Goal: Use online tool/utility: Utilize a website feature to perform a specific function

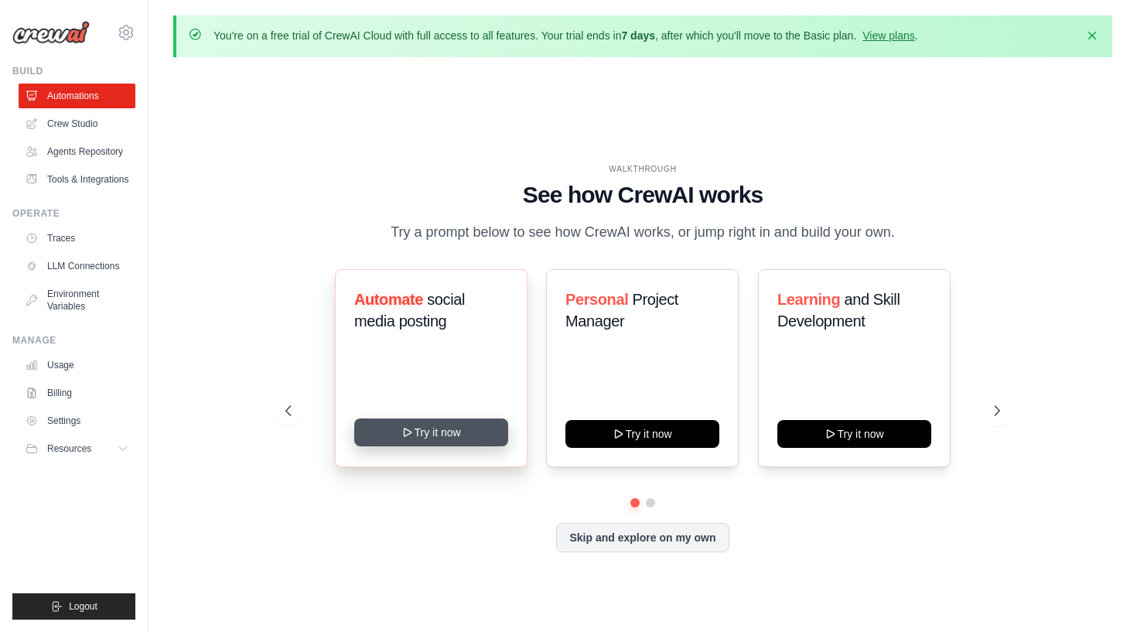
click at [460, 425] on button "Try it now" at bounding box center [431, 433] width 154 height 28
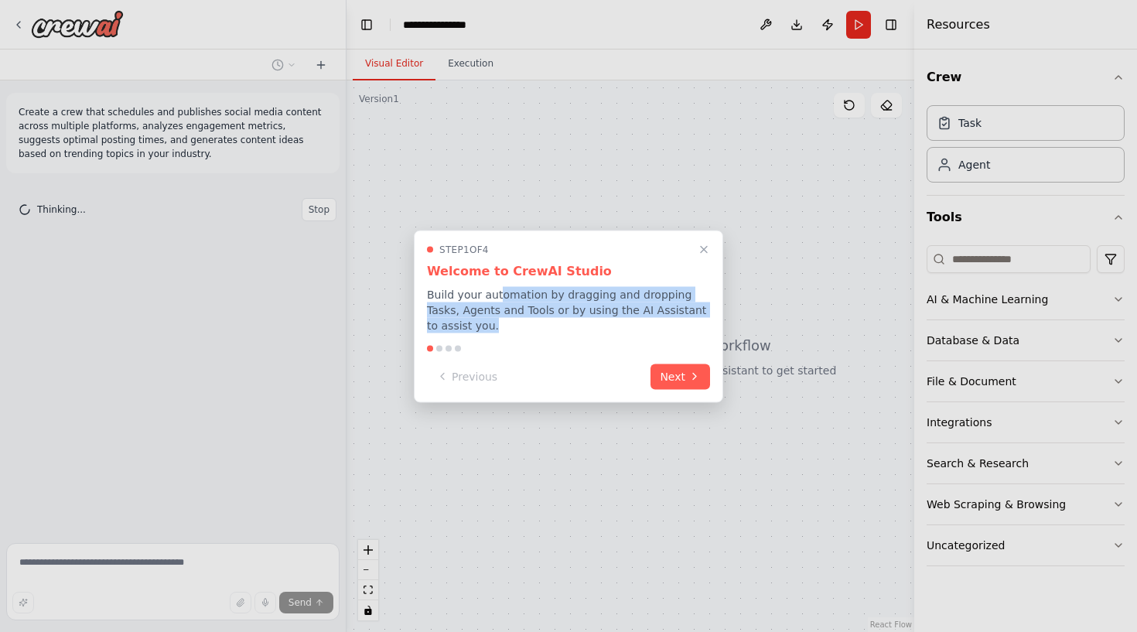
drag, startPoint x: 498, startPoint y: 292, endPoint x: 504, endPoint y: 337, distance: 44.5
click at [504, 337] on div "Step 1 of 4 Welcome to CrewAI Studio Build your automation by dragging and drop…" at bounding box center [568, 316] width 309 height 173
click at [664, 371] on button "Next" at bounding box center [681, 375] width 60 height 26
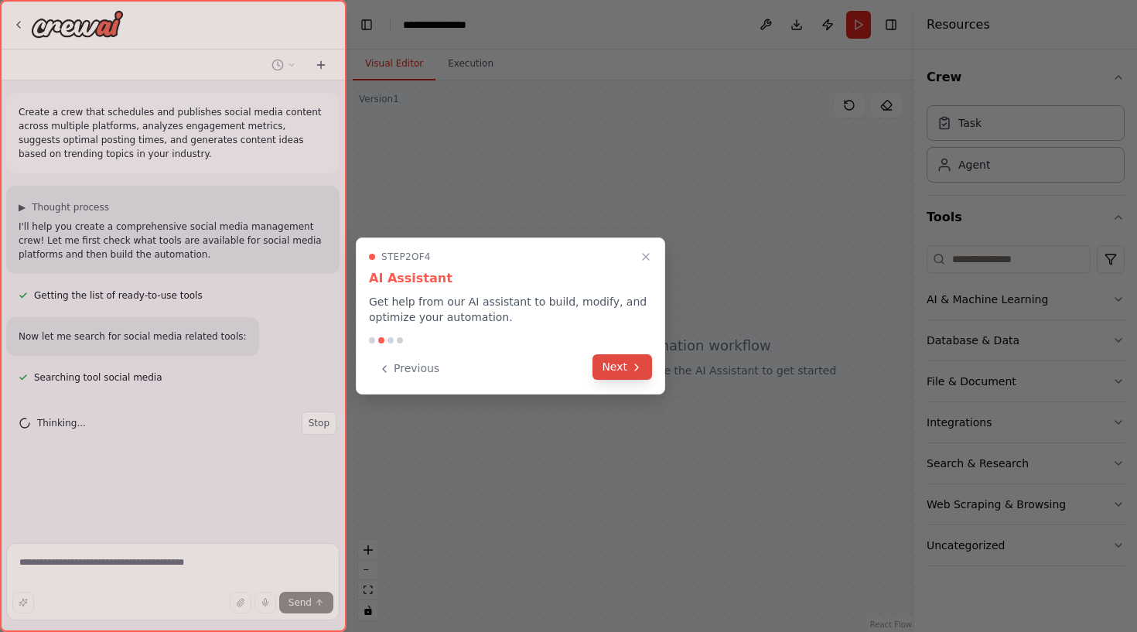
click at [625, 364] on button "Next" at bounding box center [623, 367] width 60 height 26
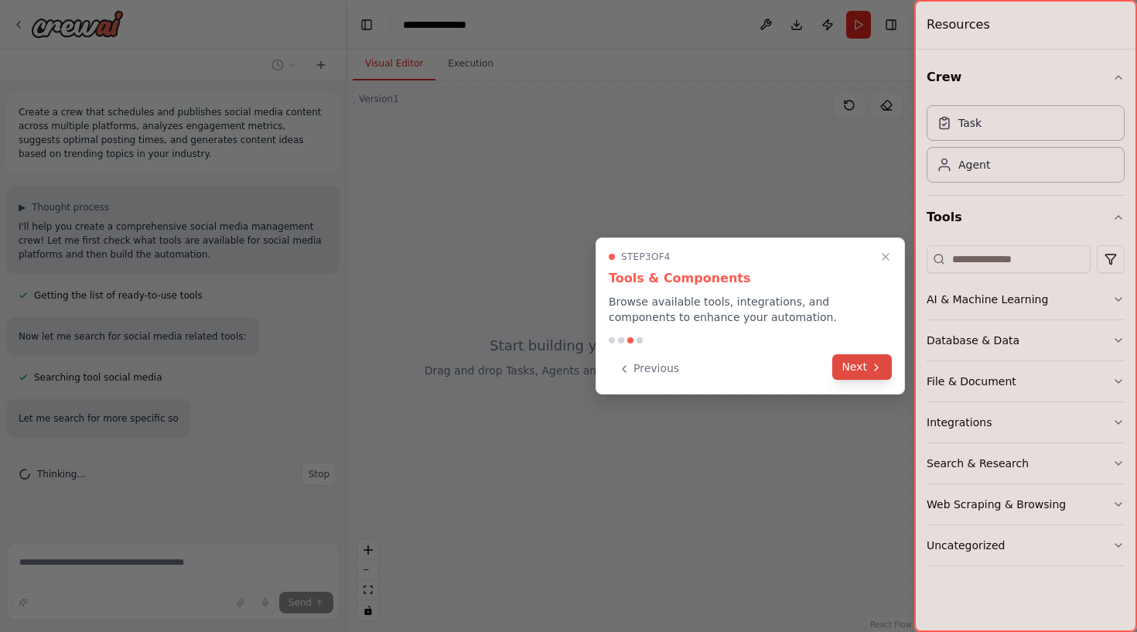
scroll to position [4, 0]
click at [872, 361] on icon at bounding box center [876, 367] width 12 height 12
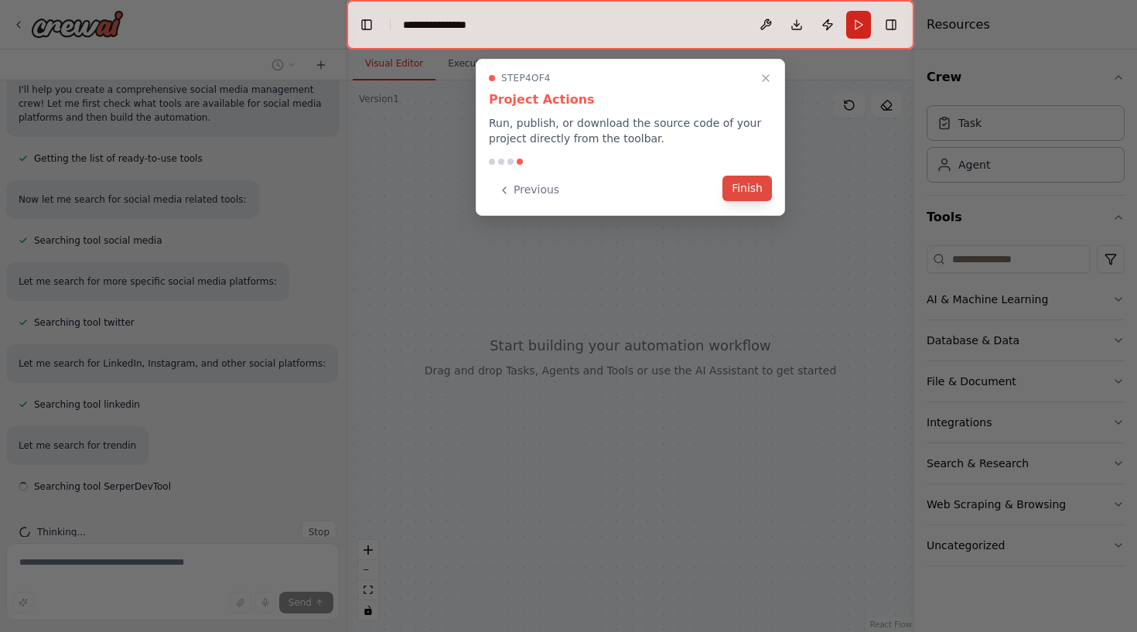
scroll to position [168, 0]
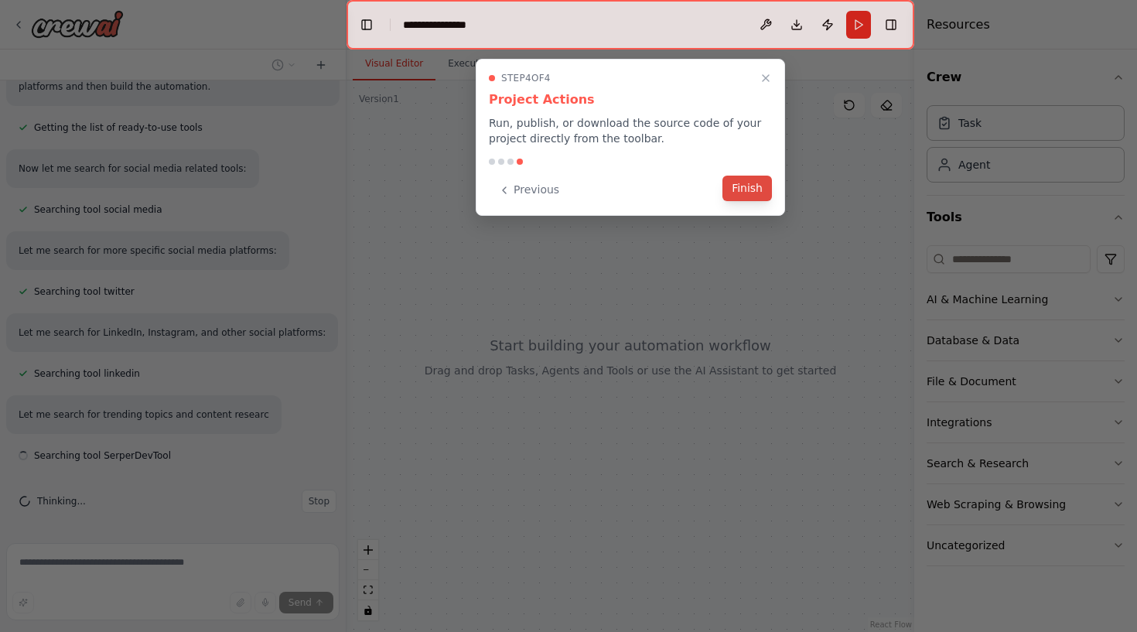
click at [726, 195] on button "Finish" at bounding box center [748, 189] width 50 height 26
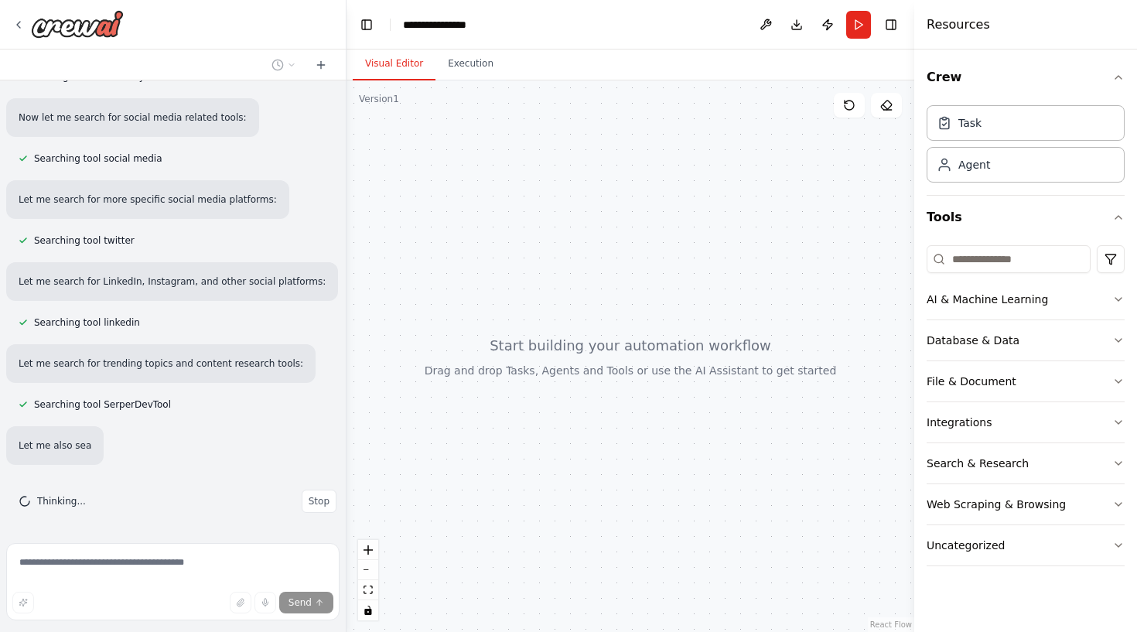
scroll to position [250, 0]
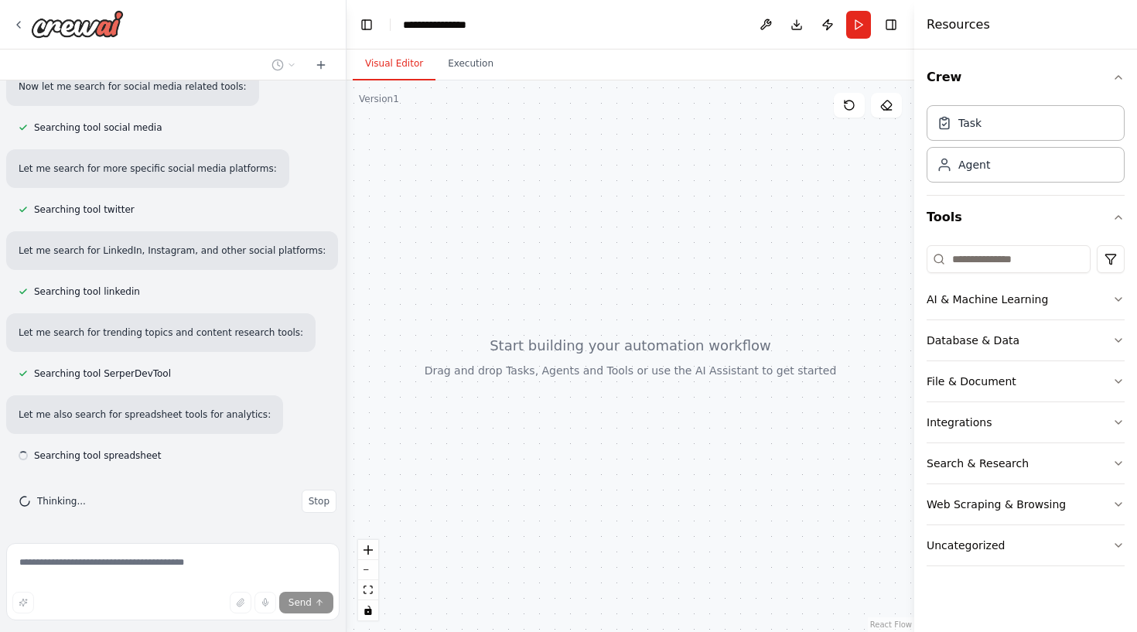
click at [572, 355] on div at bounding box center [631, 356] width 568 height 552
click at [555, 375] on div at bounding box center [631, 356] width 568 height 552
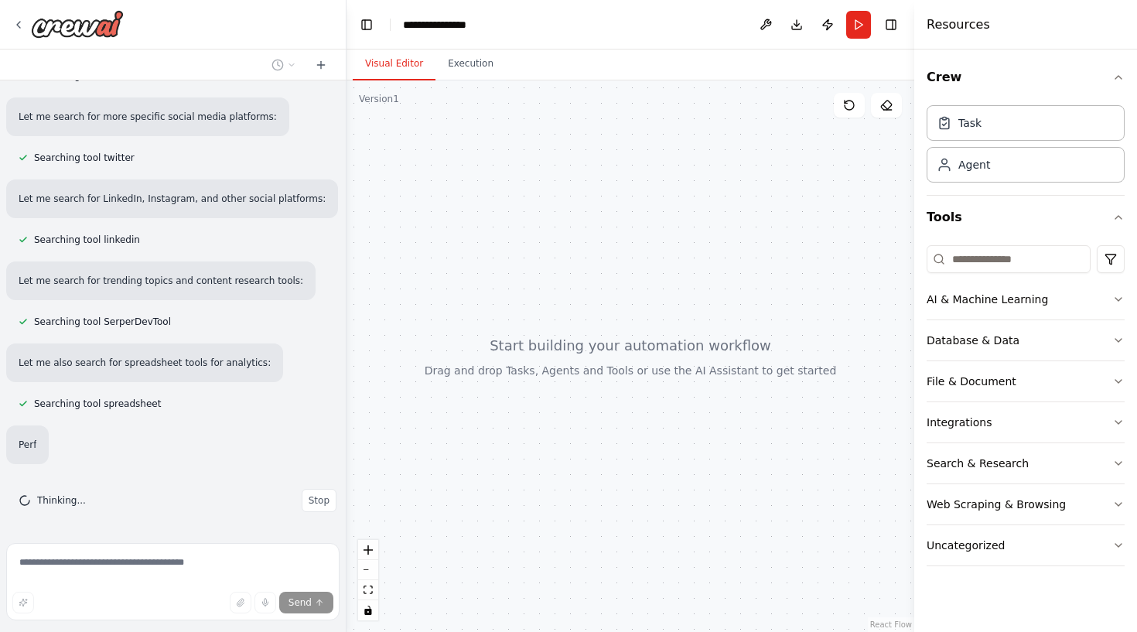
drag, startPoint x: 555, startPoint y: 375, endPoint x: 551, endPoint y: 426, distance: 51.2
click at [552, 425] on div at bounding box center [631, 356] width 568 height 552
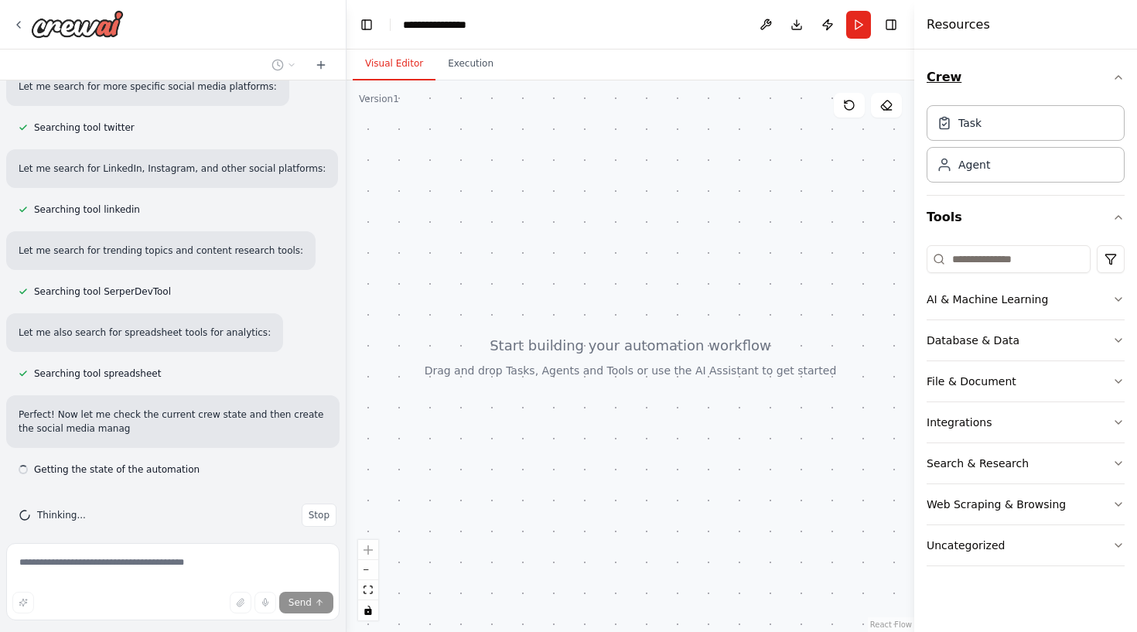
scroll to position [346, 0]
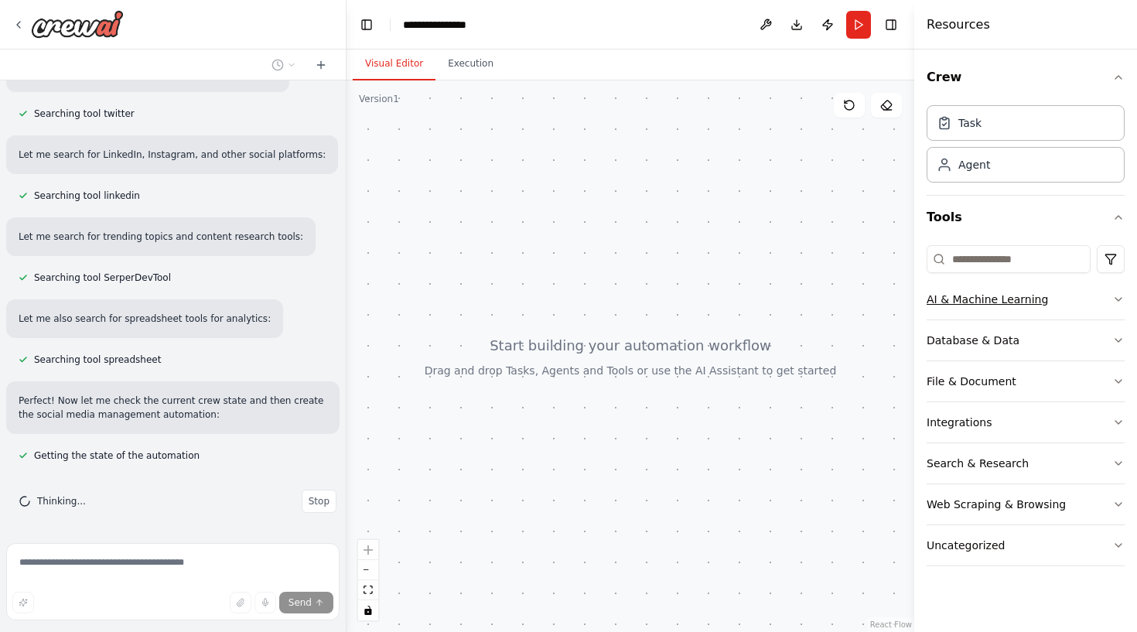
click at [1008, 302] on div "AI & Machine Learning" at bounding box center [987, 299] width 121 height 15
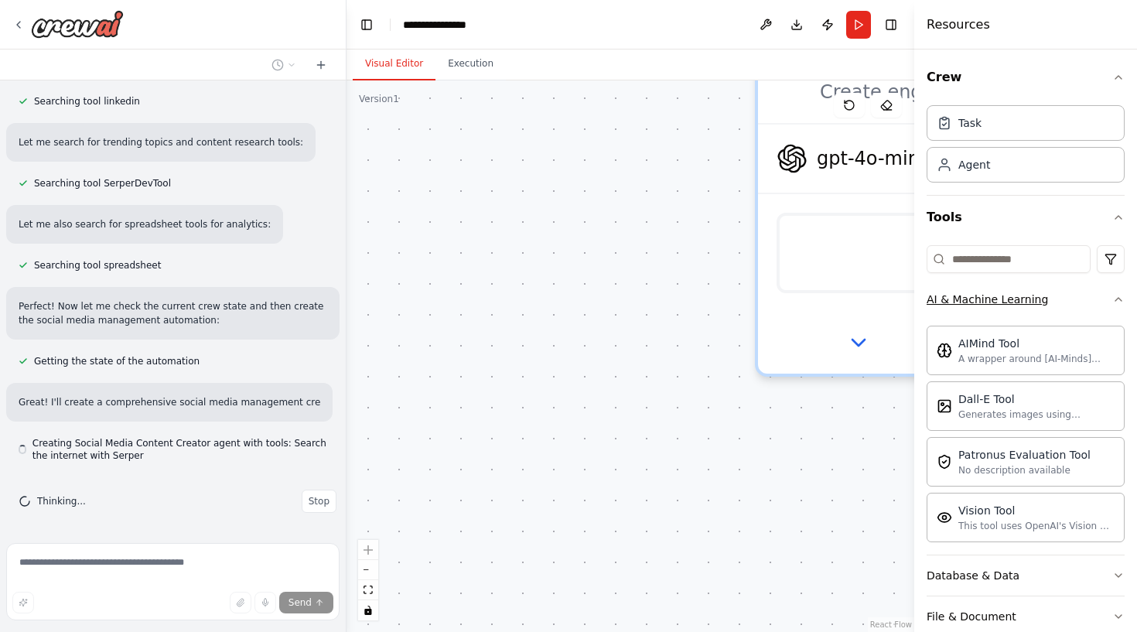
scroll to position [454, 0]
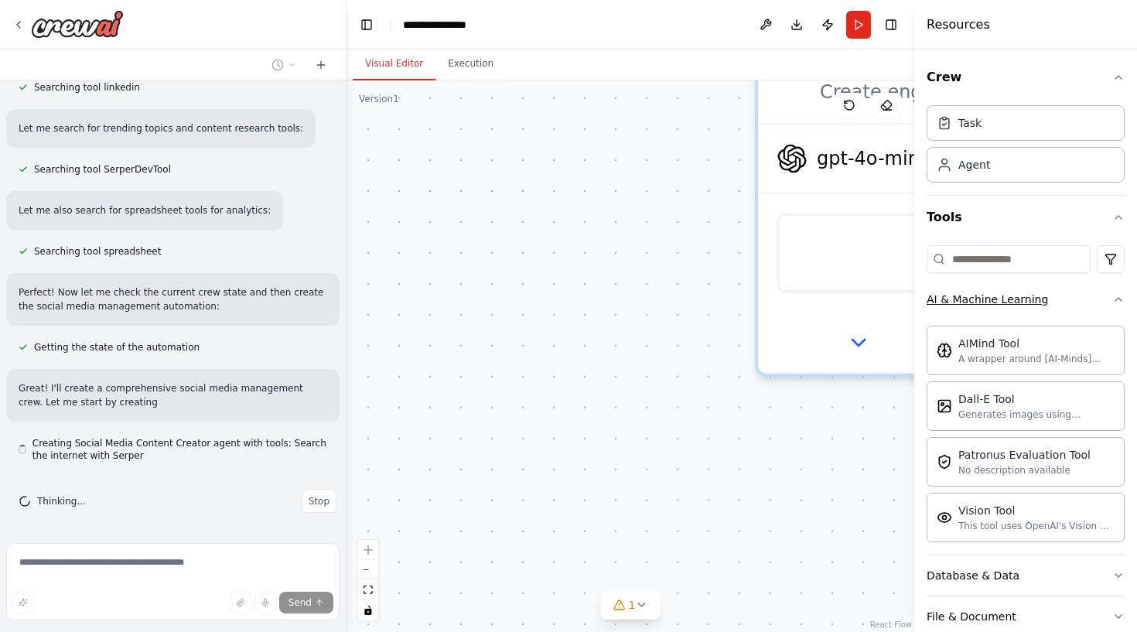
click at [1007, 302] on div "AI & Machine Learning" at bounding box center [987, 299] width 121 height 15
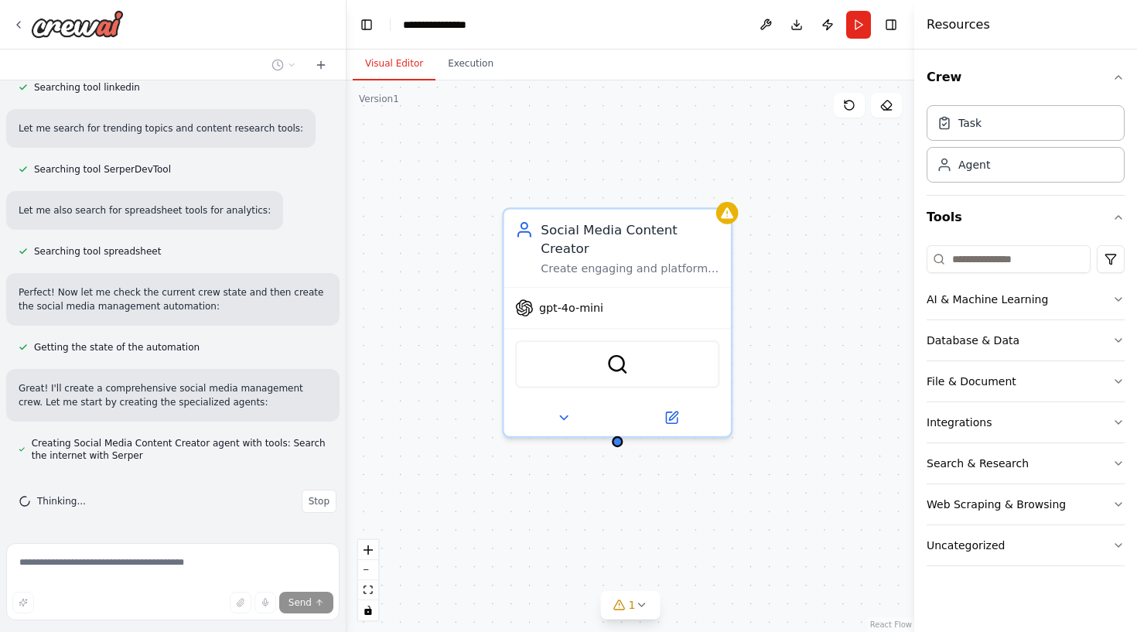
drag, startPoint x: 762, startPoint y: 373, endPoint x: 490, endPoint y: 461, distance: 286.2
click at [490, 461] on div "Social Media Content Creator Create engaging and platform-optimized social medi…" at bounding box center [631, 356] width 568 height 552
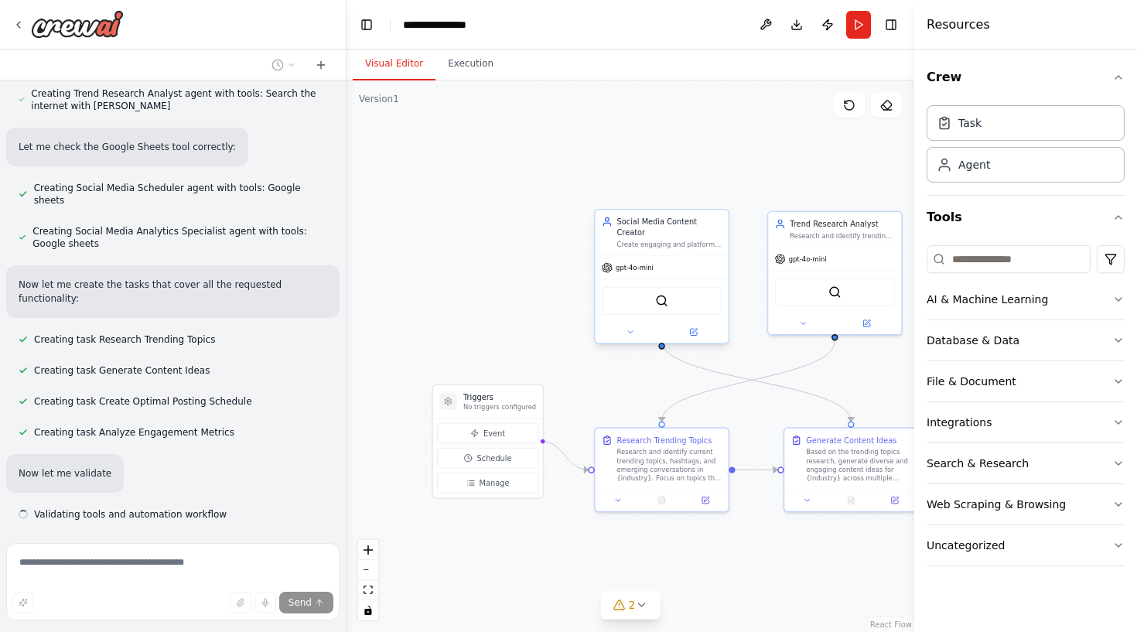
scroll to position [880, 0]
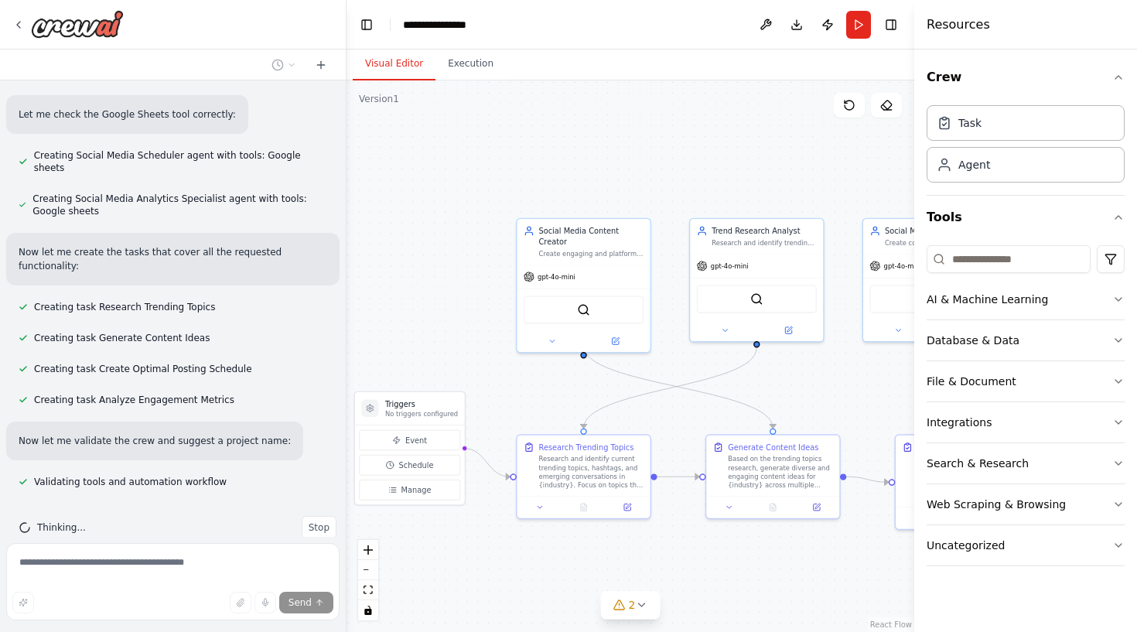
drag, startPoint x: 589, startPoint y: 195, endPoint x: 512, endPoint y: 203, distance: 77.0
click at [512, 203] on div ".deletable-edge-delete-btn { width: 20px; height: 20px; border: 0px solid #ffff…" at bounding box center [631, 356] width 568 height 552
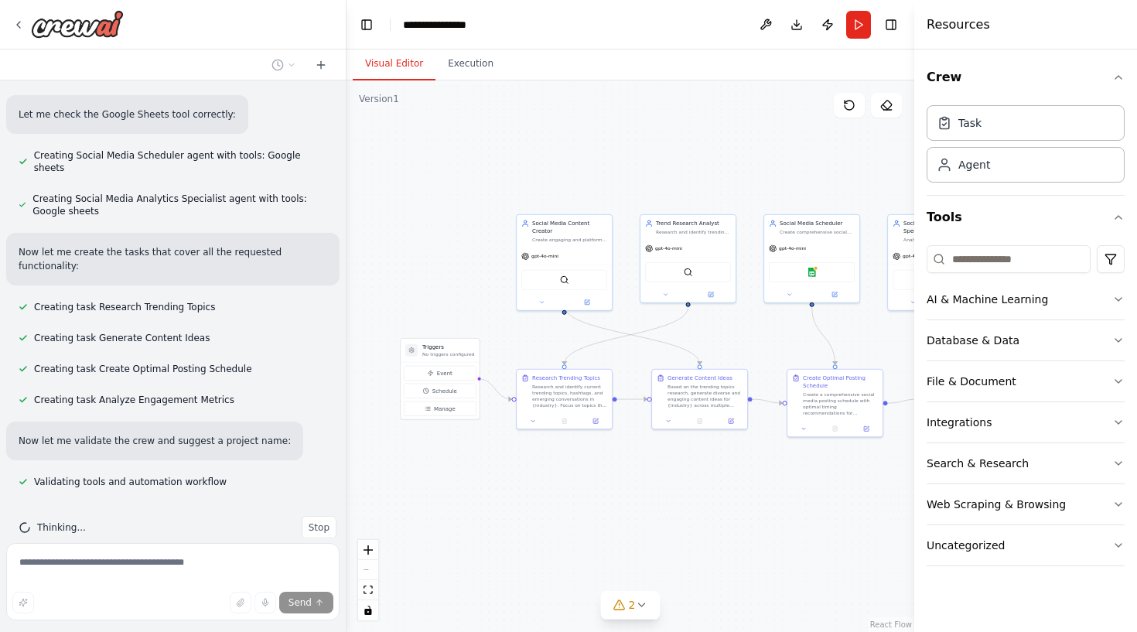
scroll to position [911, 0]
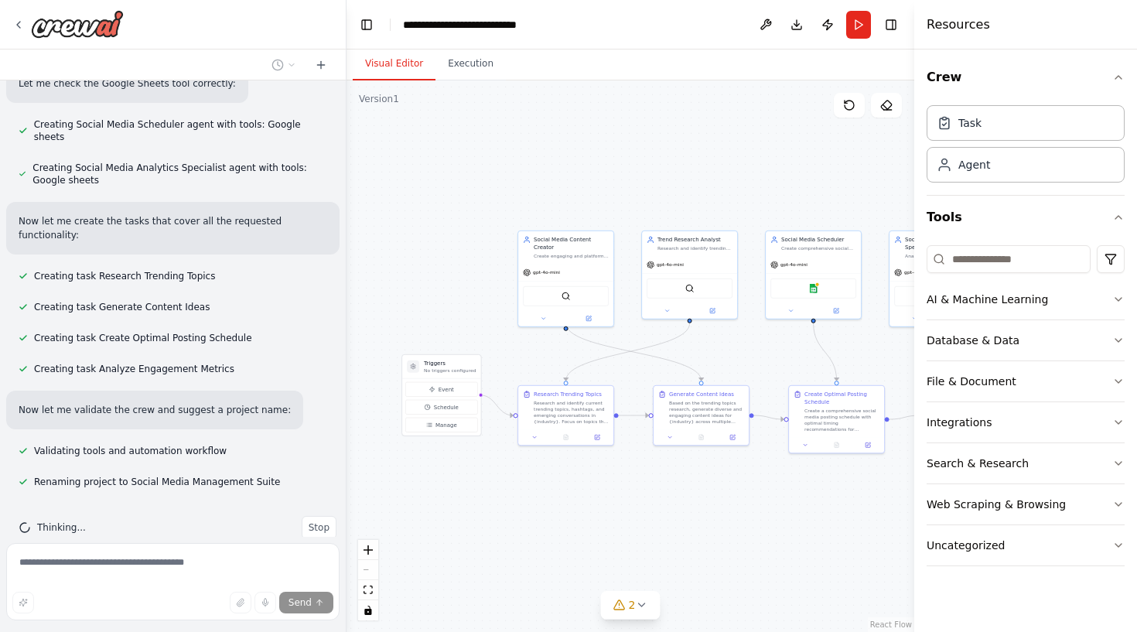
drag, startPoint x: 512, startPoint y: 203, endPoint x: 518, endPoint y: 219, distance: 17.4
click at [518, 219] on div ".deletable-edge-delete-btn { width: 20px; height: 20px; border: 0px solid #ffff…" at bounding box center [631, 356] width 568 height 552
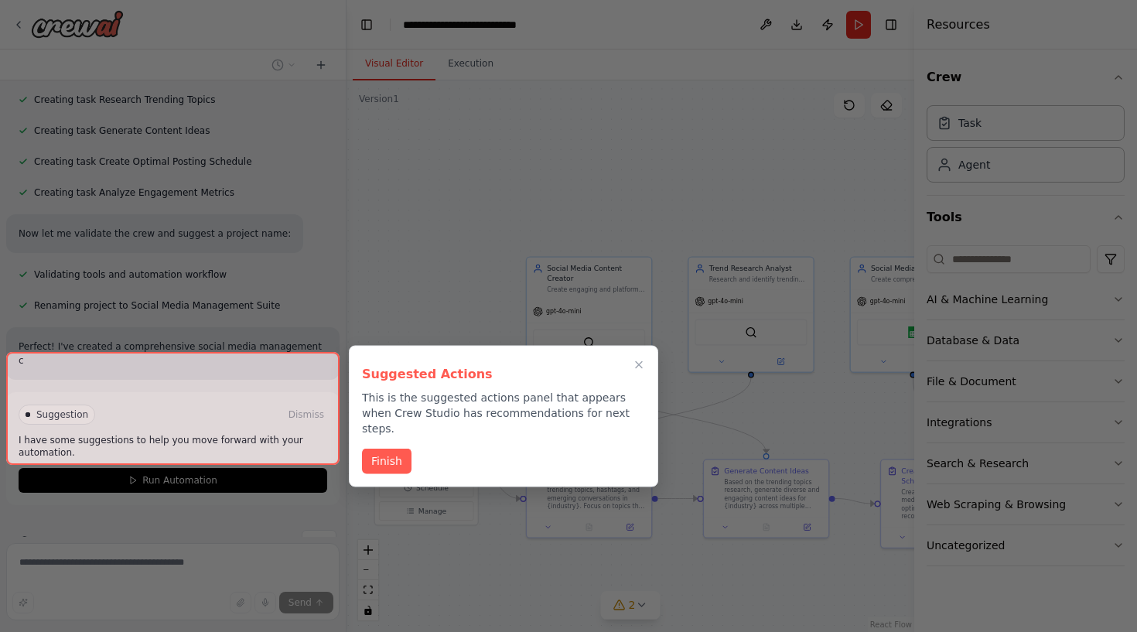
click at [496, 145] on div at bounding box center [568, 316] width 1137 height 632
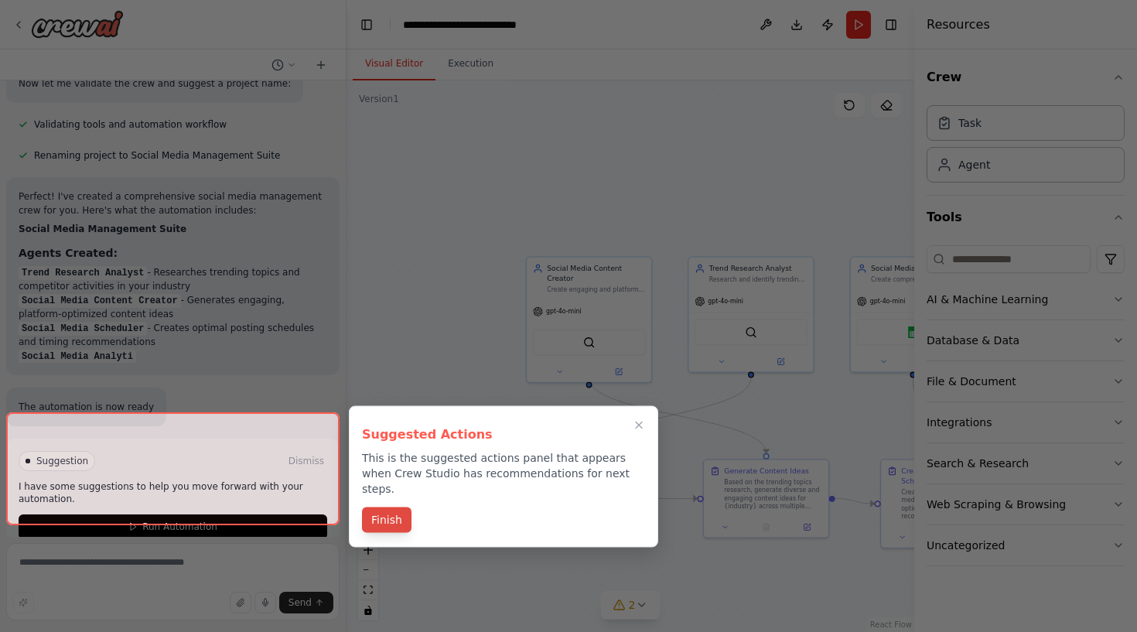
click at [392, 455] on p "This is the suggested actions panel that appears when Crew Studio has recommend…" at bounding box center [503, 473] width 283 height 46
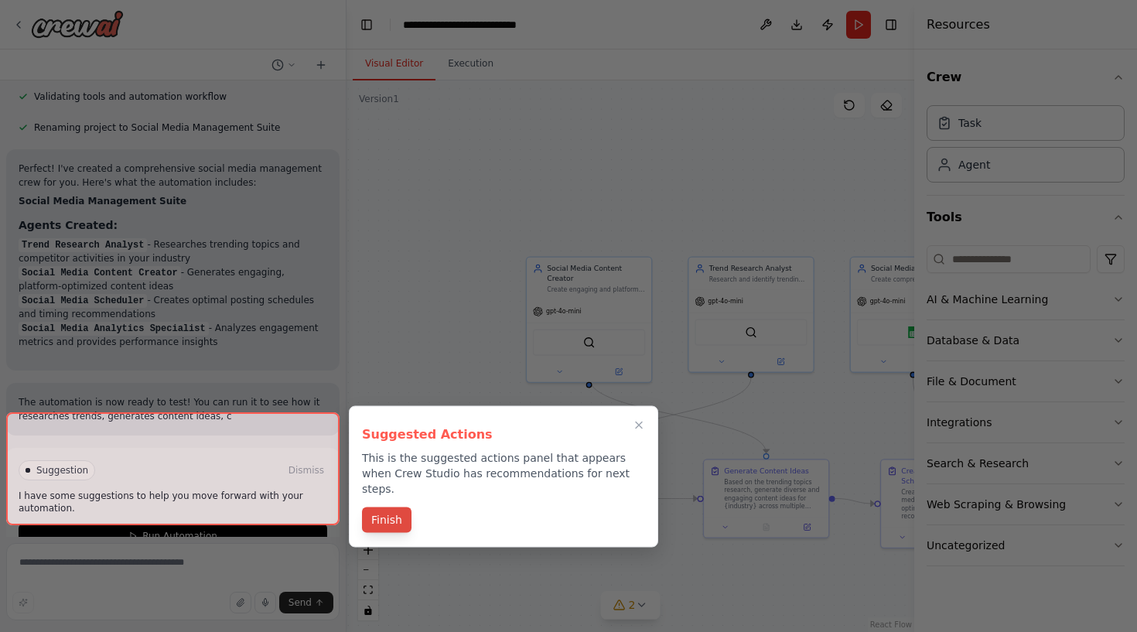
click at [396, 497] on div "Suggested Actions This is the suggested actions panel that appears when Crew St…" at bounding box center [503, 477] width 309 height 142
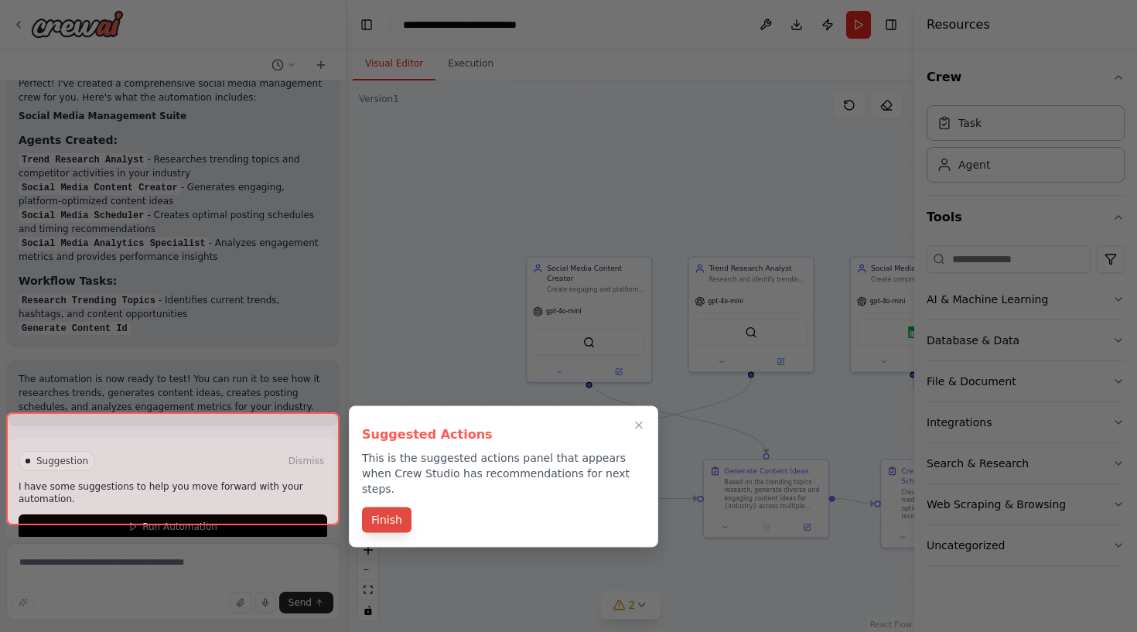
click at [390, 508] on button "Finish" at bounding box center [387, 521] width 50 height 26
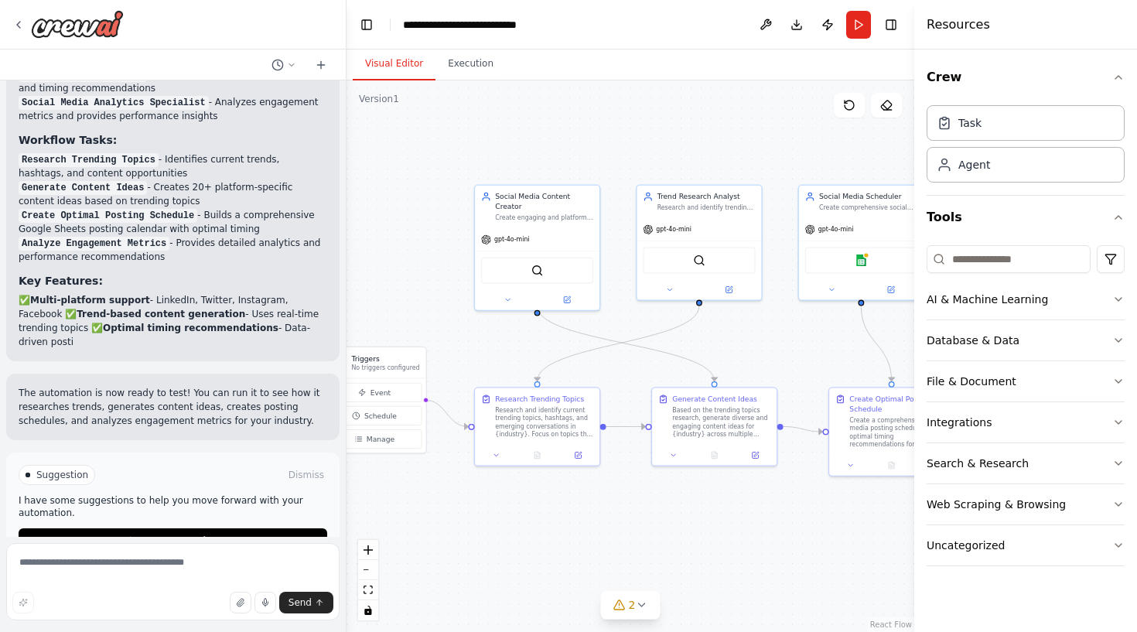
drag, startPoint x: 431, startPoint y: 304, endPoint x: 379, endPoint y: 232, distance: 88.7
click at [379, 232] on div ".deletable-edge-delete-btn { width: 20px; height: 20px; border: 0px solid #ffff…" at bounding box center [631, 356] width 568 height 552
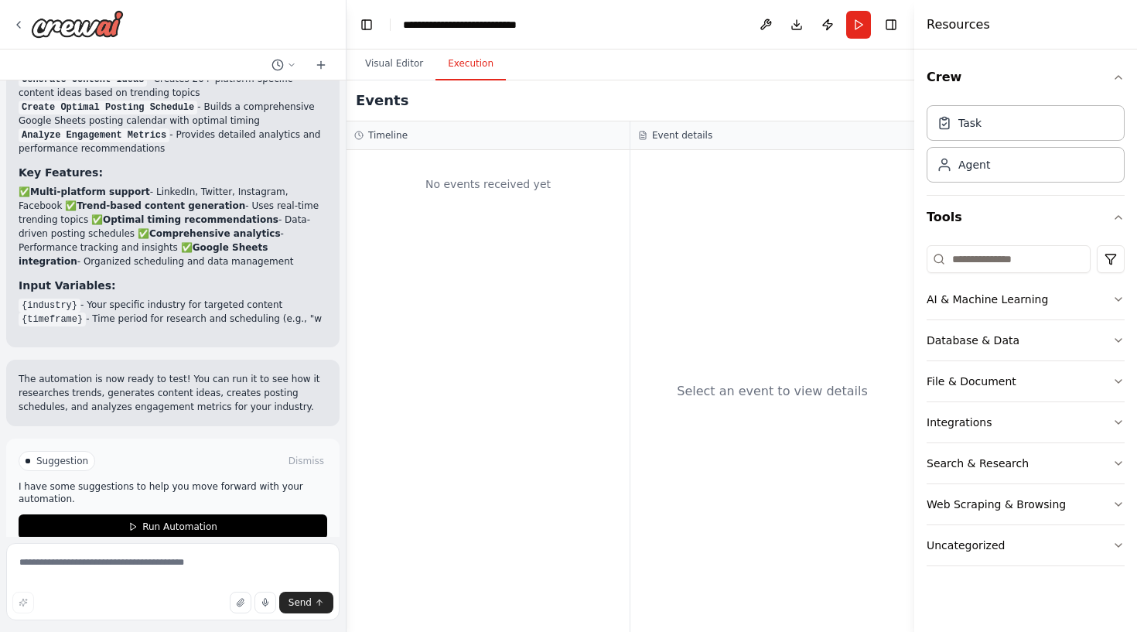
click at [471, 79] on button "Execution" at bounding box center [471, 64] width 70 height 32
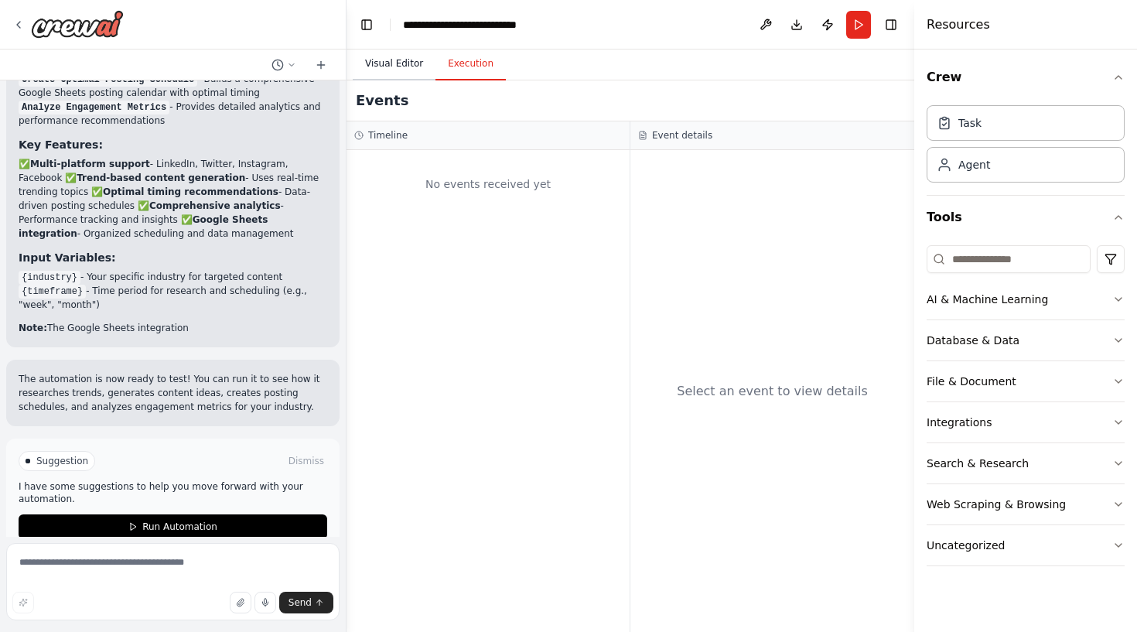
click at [417, 76] on button "Visual Editor" at bounding box center [394, 64] width 83 height 32
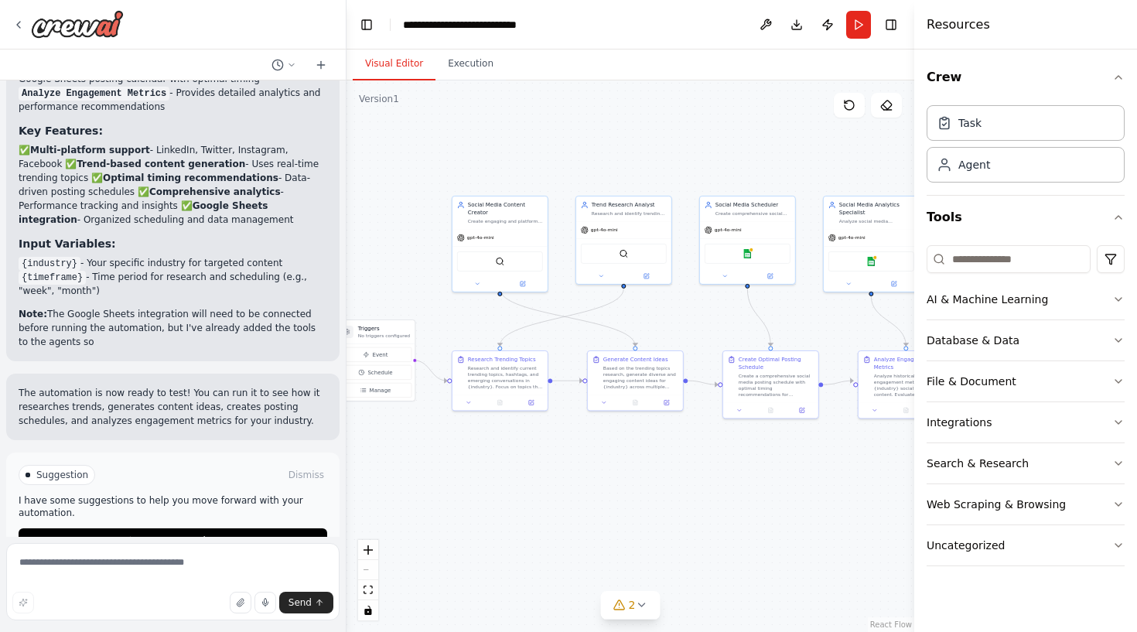
scroll to position [1655, 0]
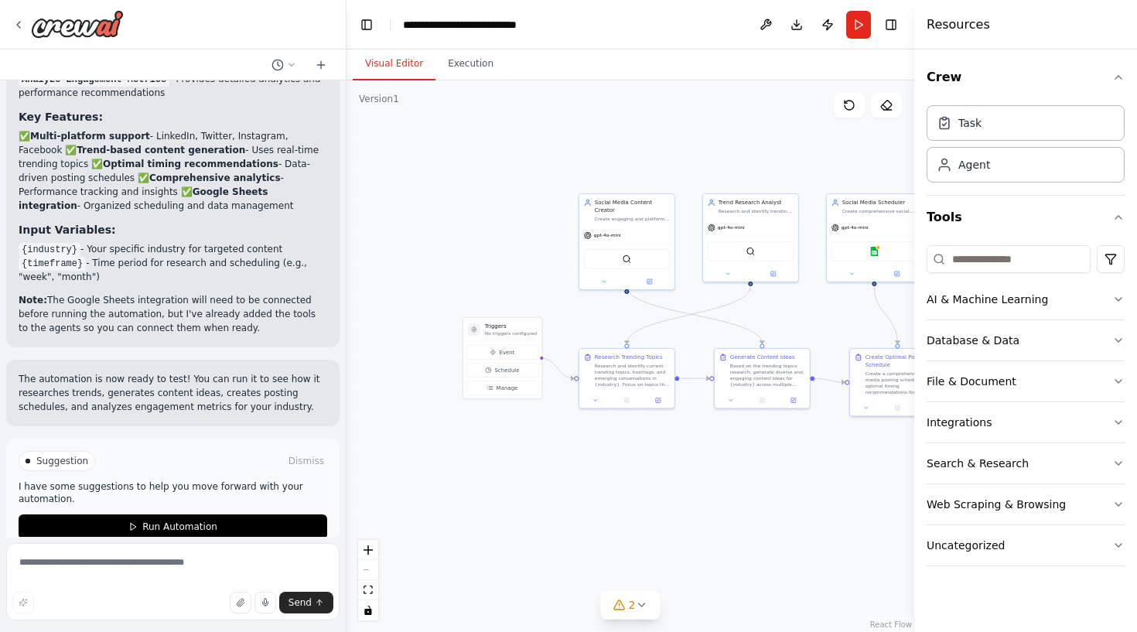
drag, startPoint x: 503, startPoint y: 152, endPoint x: 629, endPoint y: 149, distance: 126.1
click at [629, 149] on div ".deletable-edge-delete-btn { width: 20px; height: 20px; border: 0px solid #ffff…" at bounding box center [631, 356] width 568 height 552
click at [236, 514] on button "Run Automation" at bounding box center [173, 526] width 309 height 25
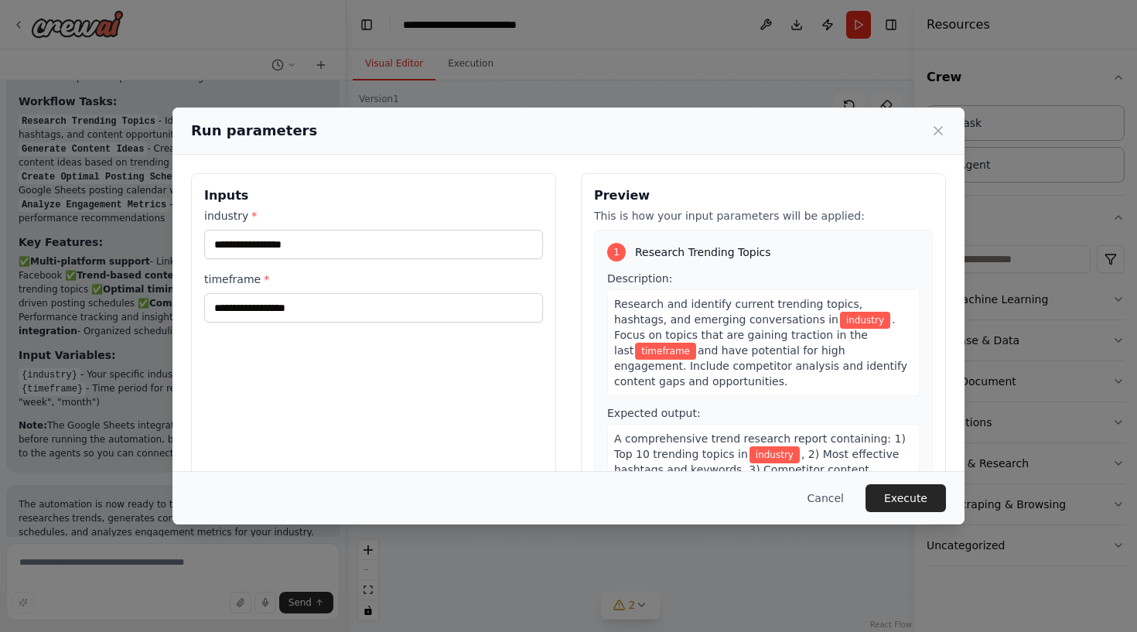
scroll to position [0, 0]
click at [298, 245] on input "industry *" at bounding box center [373, 244] width 339 height 29
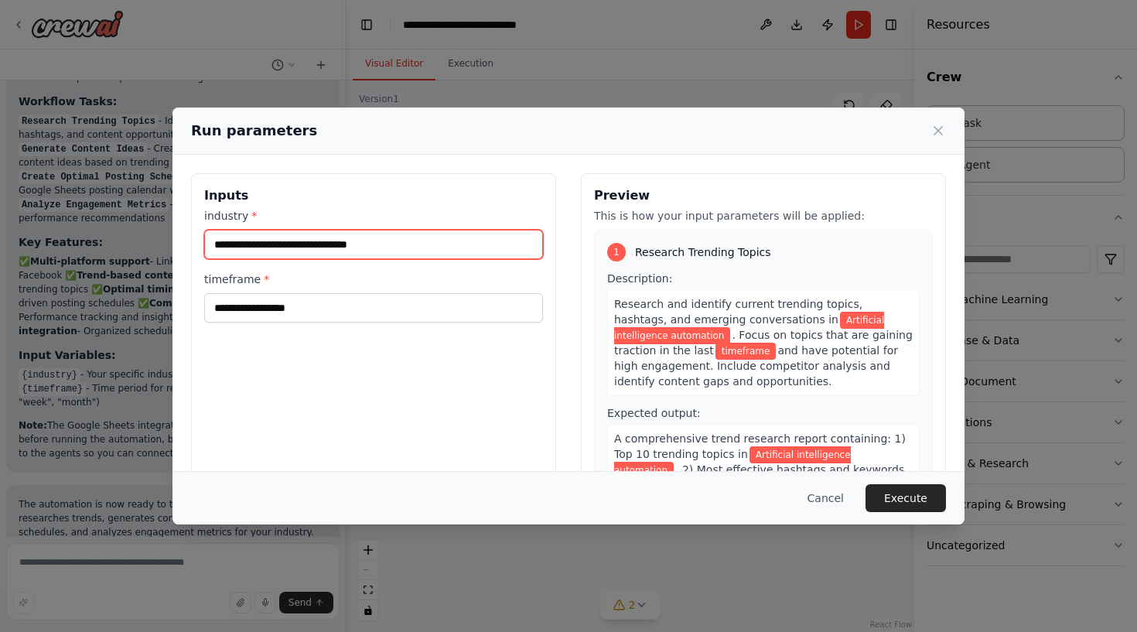
type input "**********"
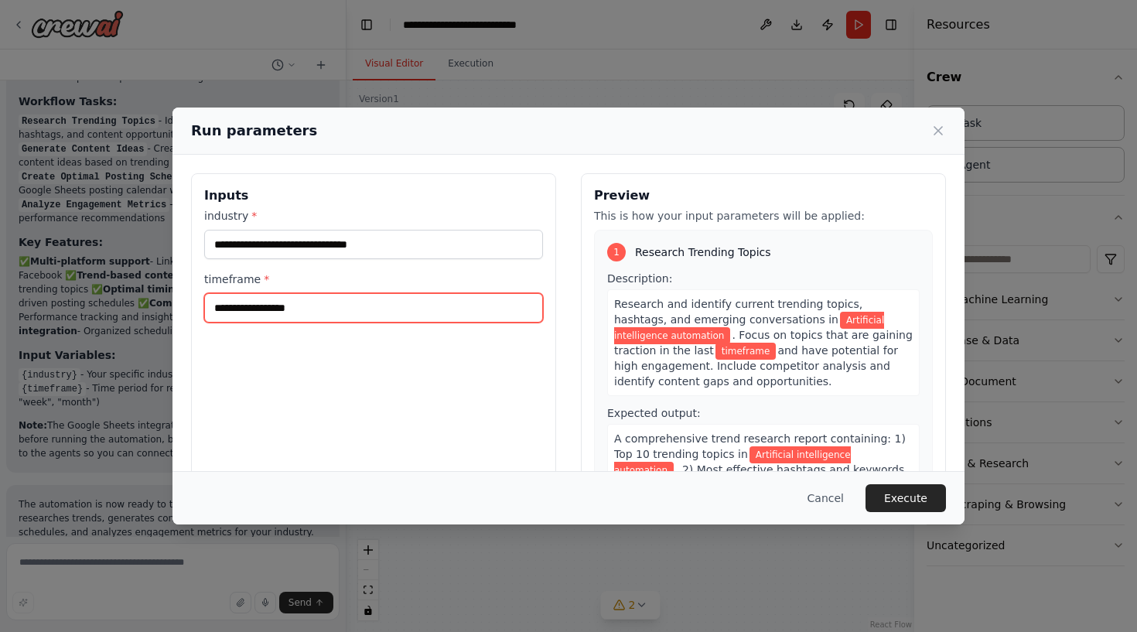
click at [321, 321] on input "timeframe *" at bounding box center [373, 307] width 339 height 29
type input "*****"
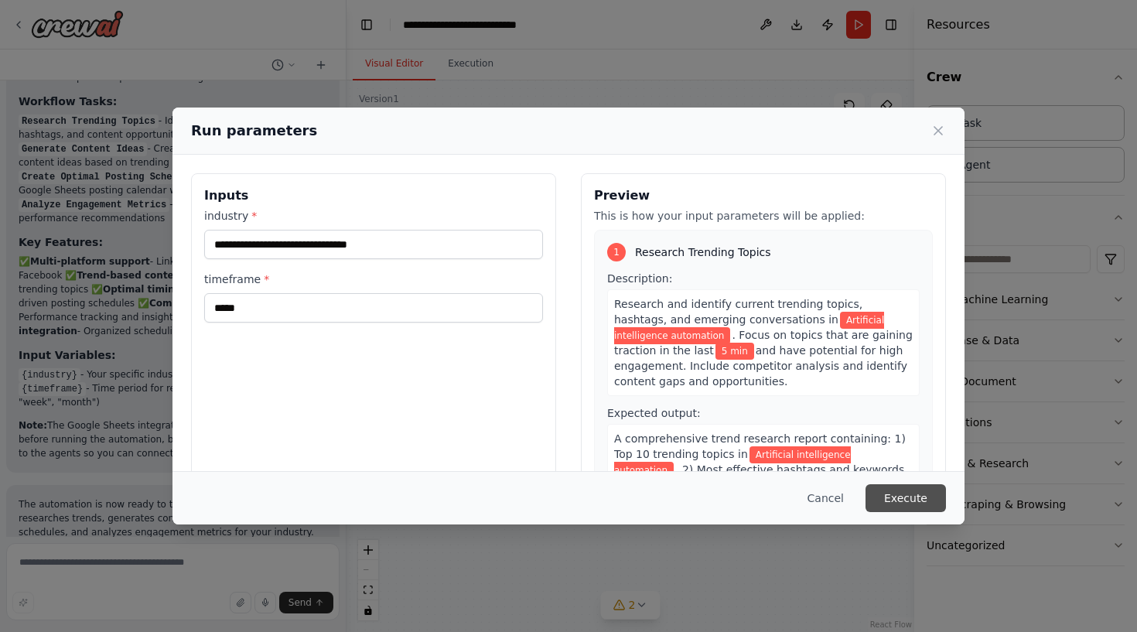
click at [913, 494] on button "Execute" at bounding box center [906, 498] width 80 height 28
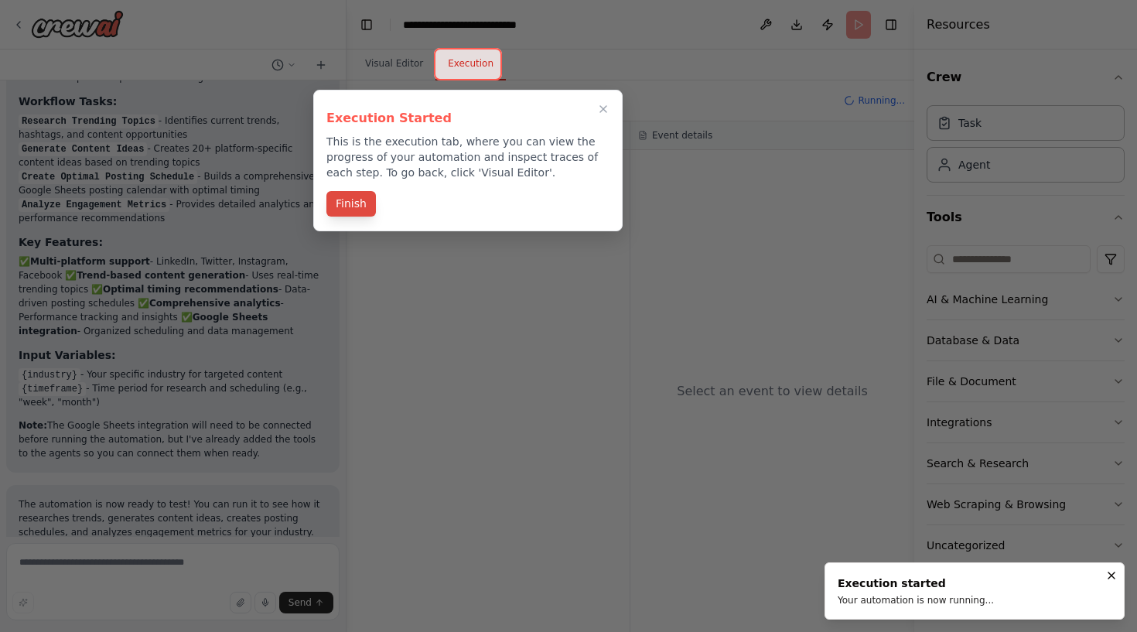
click at [361, 200] on button "Finish" at bounding box center [351, 204] width 50 height 26
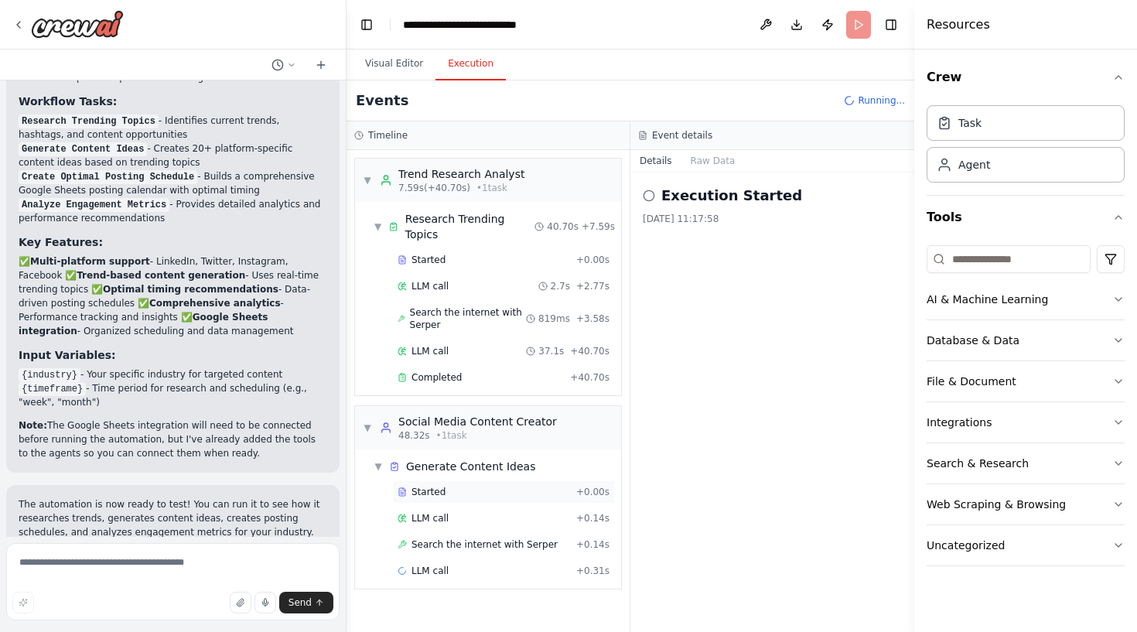
click at [436, 486] on span "Started" at bounding box center [429, 492] width 34 height 12
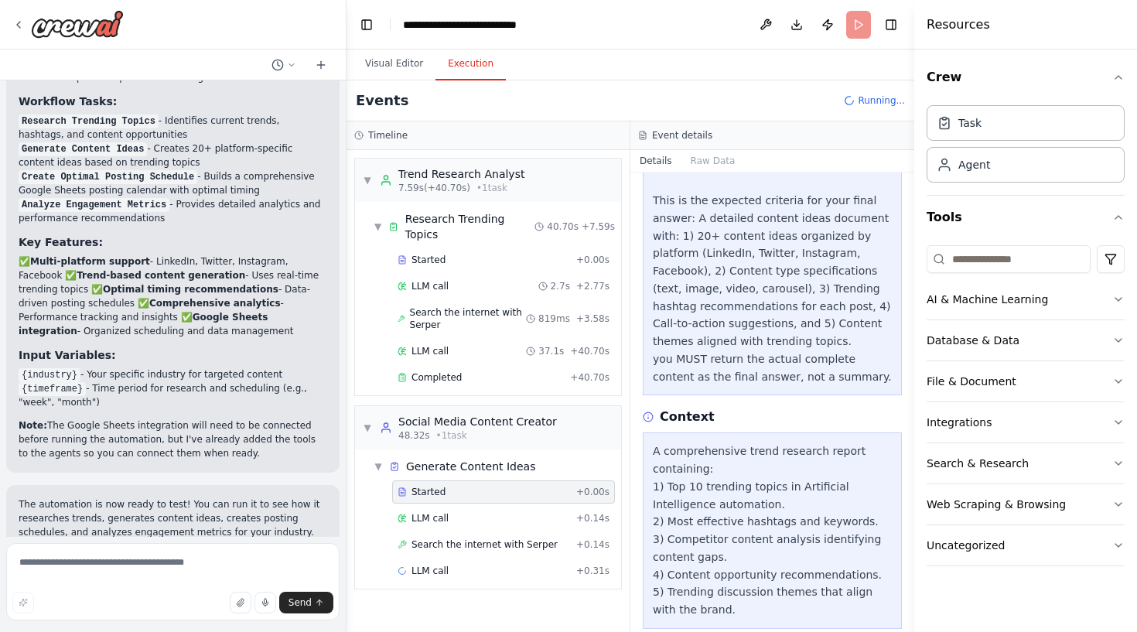
click at [456, 148] on div "Timeline" at bounding box center [488, 135] width 283 height 29
click at [398, 70] on button "Visual Editor" at bounding box center [394, 64] width 83 height 32
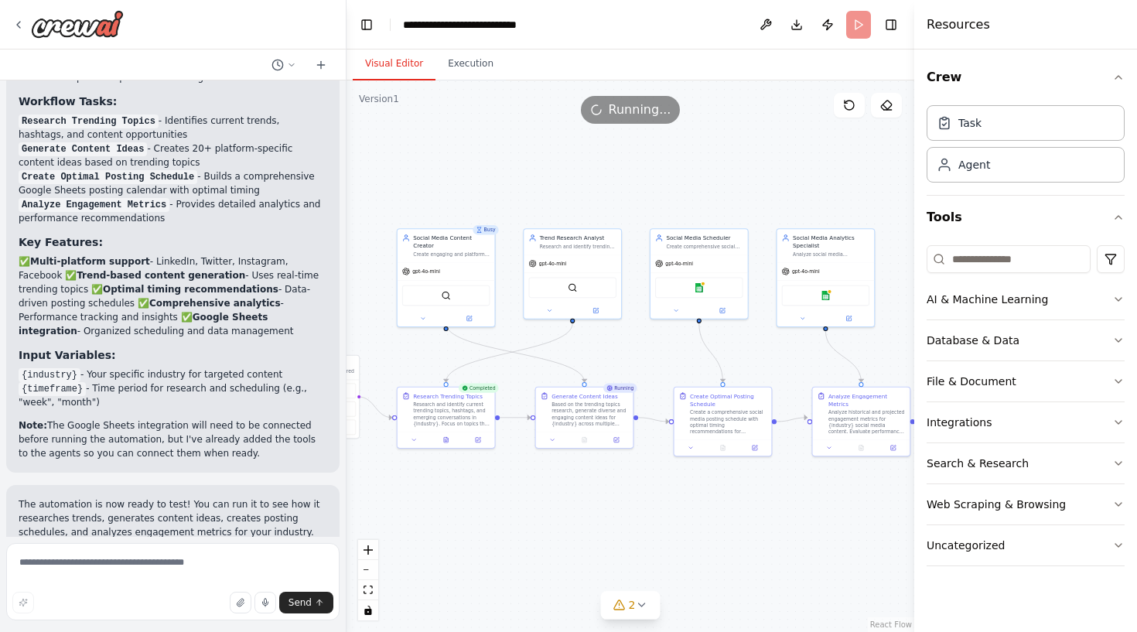
drag, startPoint x: 518, startPoint y: 241, endPoint x: 334, endPoint y: 275, distance: 187.2
click at [334, 275] on div "Create a crew that schedules and publishes social media content across multiple…" at bounding box center [568, 316] width 1137 height 632
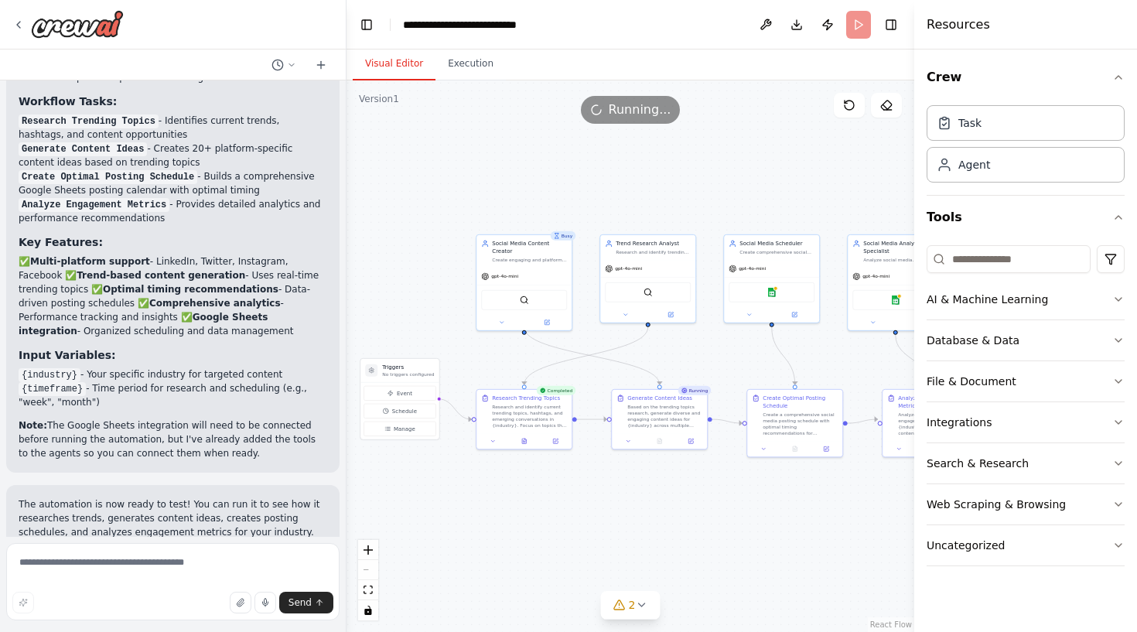
drag, startPoint x: 518, startPoint y: 172, endPoint x: 595, endPoint y: 179, distance: 76.9
click at [595, 179] on div ".deletable-edge-delete-btn { width: 20px; height: 20px; border: 0px solid #ffff…" at bounding box center [631, 356] width 568 height 552
click at [483, 74] on button "Execution" at bounding box center [471, 64] width 70 height 32
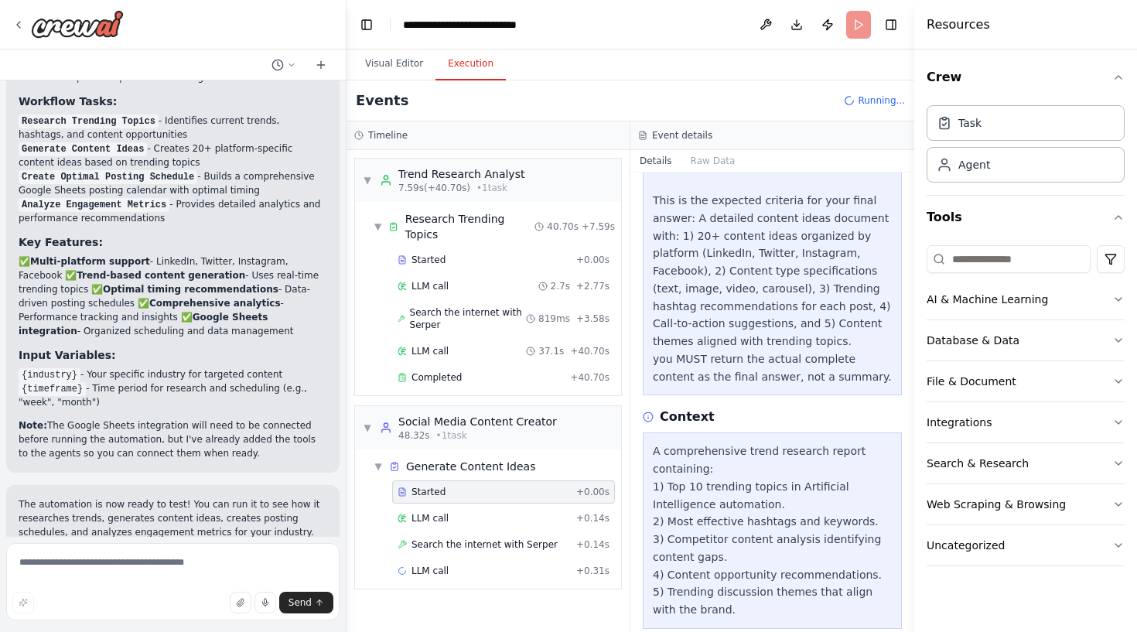
scroll to position [436, 0]
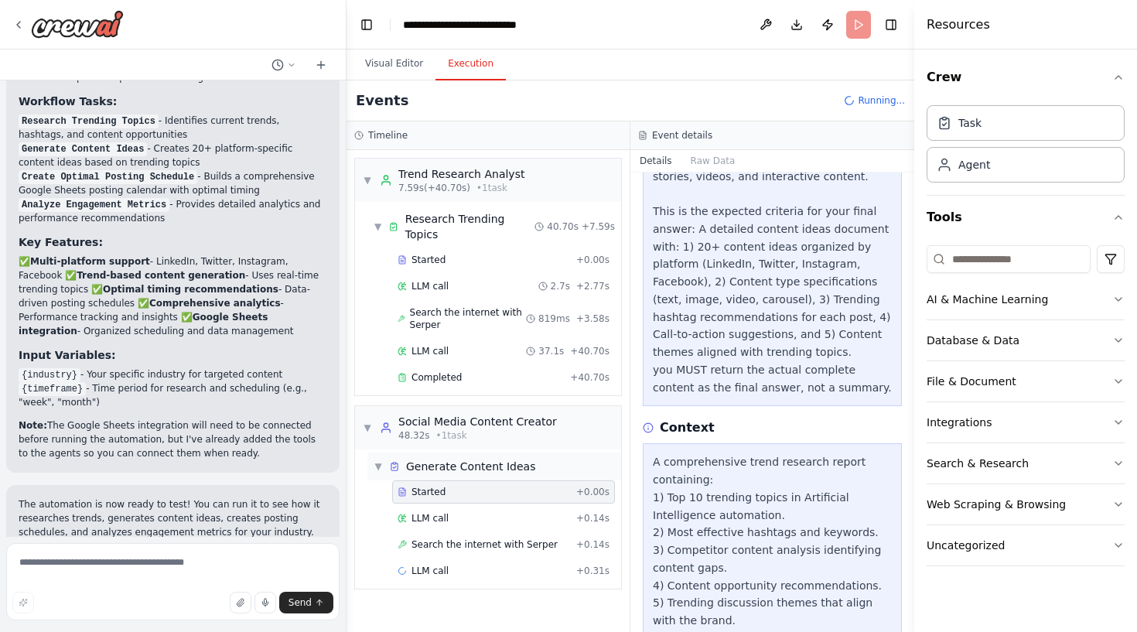
click at [494, 459] on span "Generate Content Ideas" at bounding box center [470, 466] width 129 height 15
click at [481, 512] on div "LLM call + 0.14s" at bounding box center [504, 518] width 212 height 12
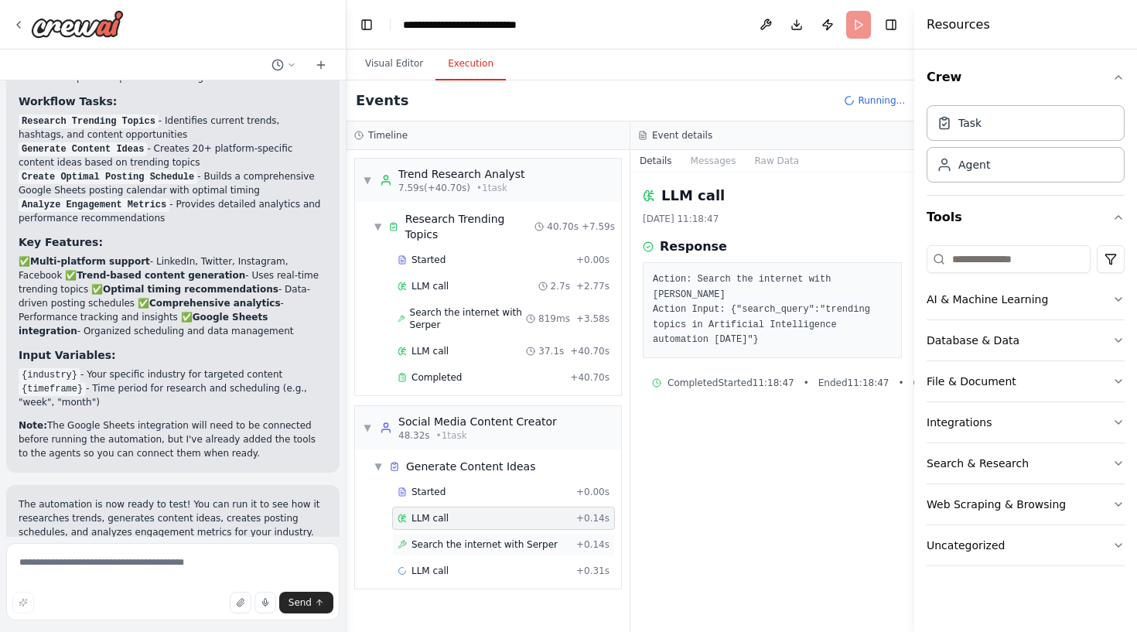
click at [495, 533] on div "Search the internet with [PERSON_NAME] + 0.14s" at bounding box center [503, 544] width 223 height 23
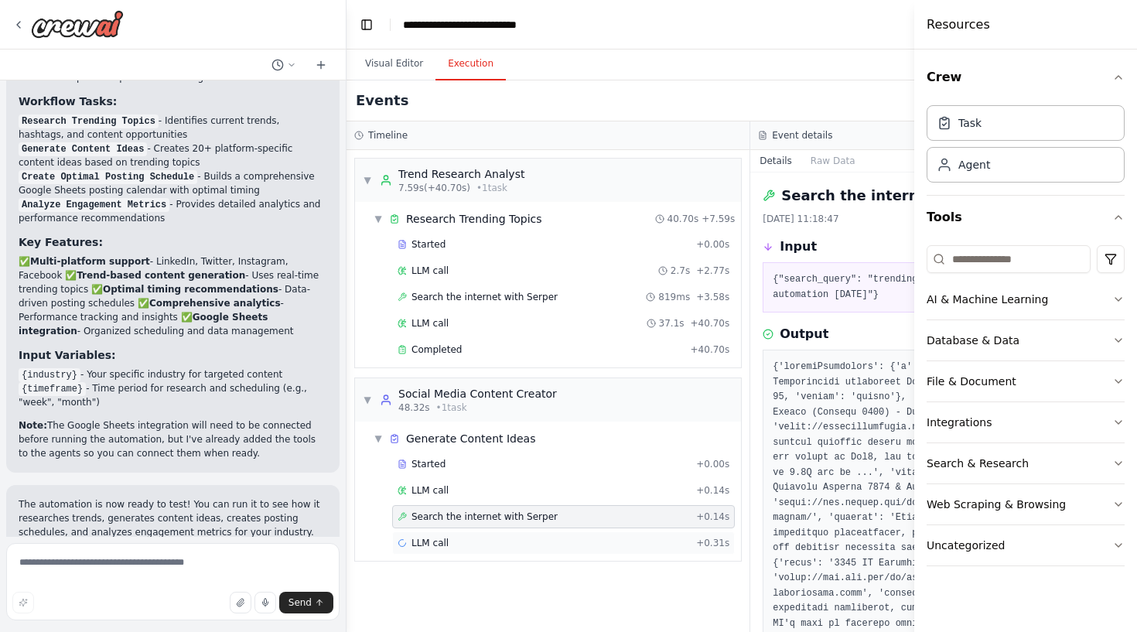
click at [512, 549] on div "LLM call + 0.31s" at bounding box center [564, 543] width 332 height 12
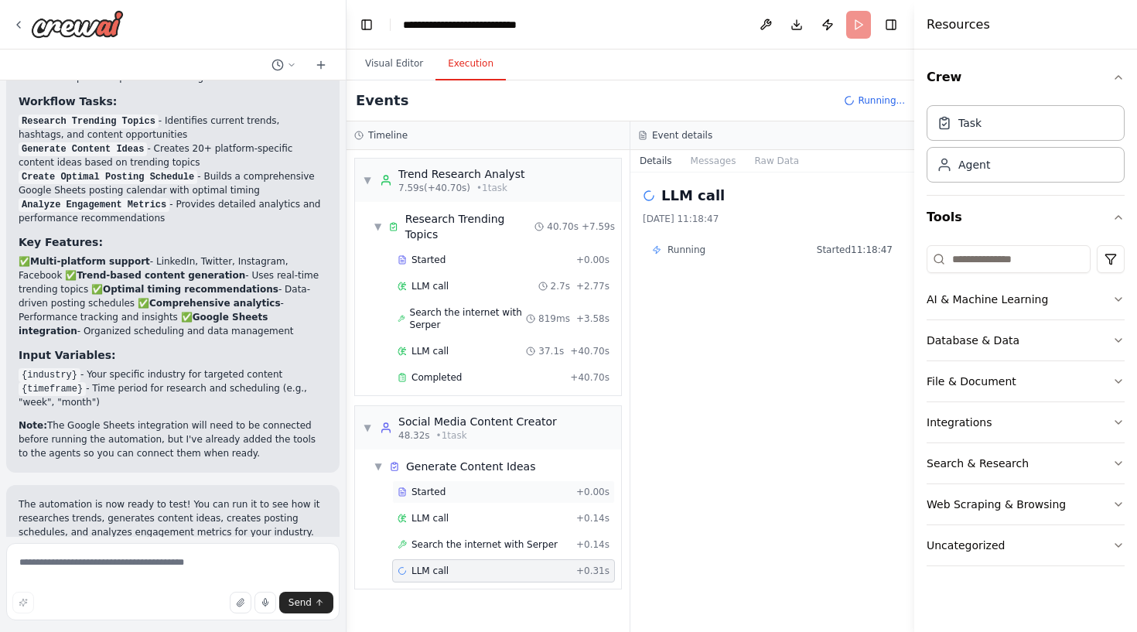
click at [480, 486] on div "Started" at bounding box center [484, 492] width 173 height 12
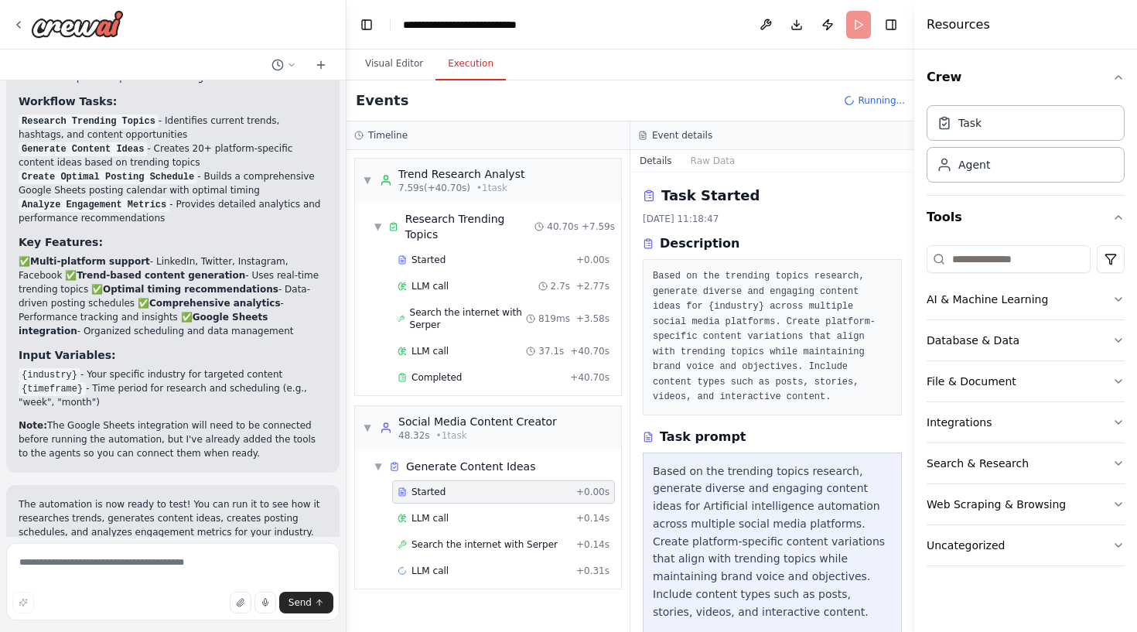
scroll to position [0, 0]
